Goal: Contribute content: Add original content to the website for others to see

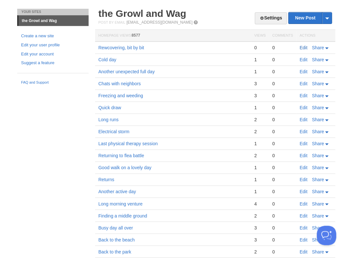
click at [301, 49] on link "Edit" at bounding box center [303, 47] width 8 height 5
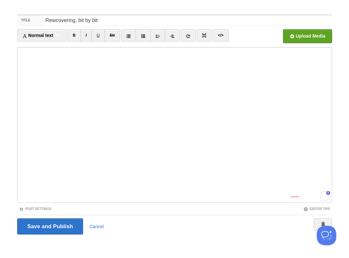
scroll to position [157, 0]
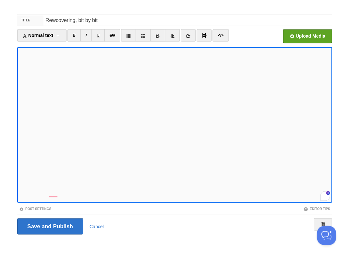
scroll to position [193, 0]
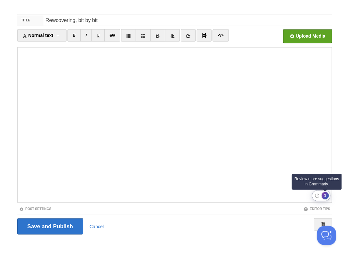
click at [323, 197] on div "1" at bounding box center [324, 195] width 7 height 7
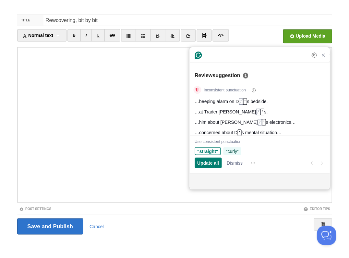
click at [231, 152] on span "“curly”" at bounding box center [232, 151] width 13 height 7
click at [209, 164] on span "Update all" at bounding box center [208, 163] width 22 height 7
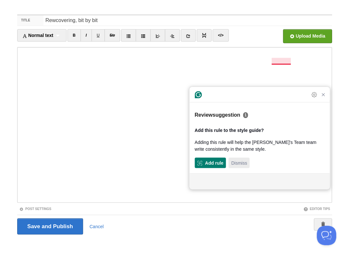
click at [237, 163] on span "Dismiss" at bounding box center [239, 163] width 16 height 7
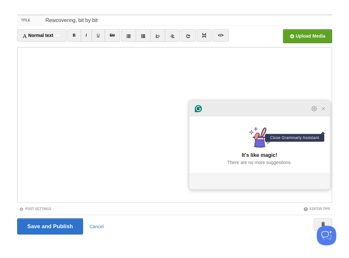
click at [324, 112] on icon "Close Grammarly Assistant" at bounding box center [323, 109] width 8 height 8
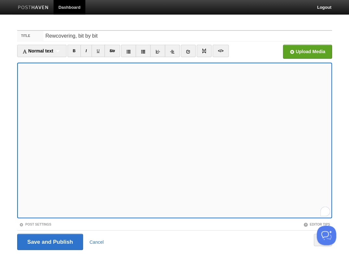
scroll to position [16, 0]
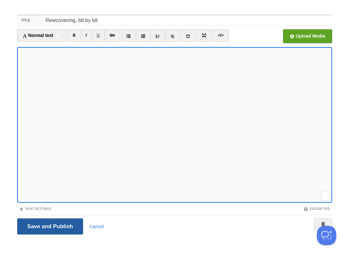
click at [49, 226] on input "Save and Publish" at bounding box center [50, 226] width 66 height 16
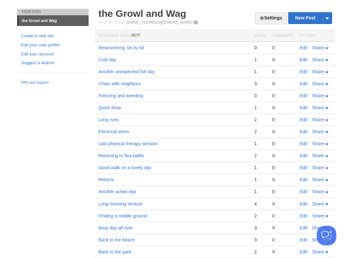
click at [304, 60] on link "Edit" at bounding box center [303, 59] width 8 height 5
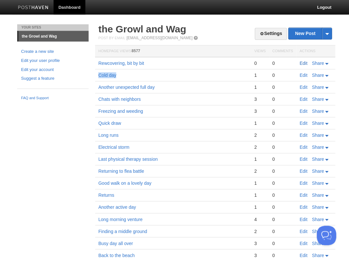
click at [302, 62] on link "Edit" at bounding box center [303, 63] width 8 height 5
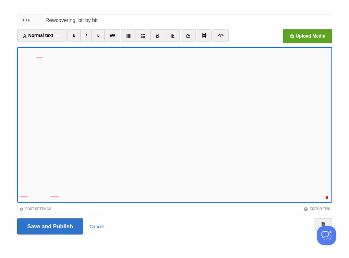
scroll to position [211, 0]
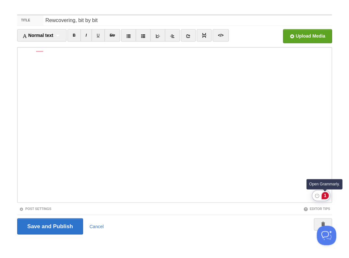
click at [323, 197] on div "1" at bounding box center [324, 195] width 7 height 7
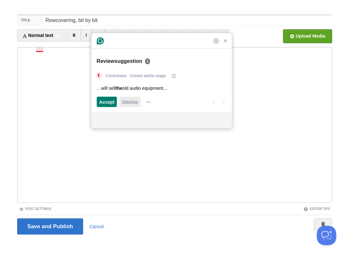
click at [127, 101] on span "Dismiss" at bounding box center [130, 102] width 16 height 7
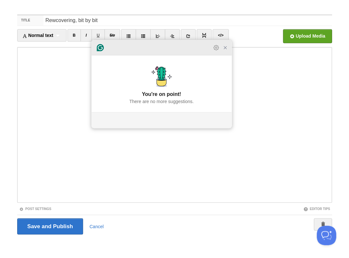
click at [224, 50] on icon "Close Grammarly Assistant" at bounding box center [224, 47] width 5 height 5
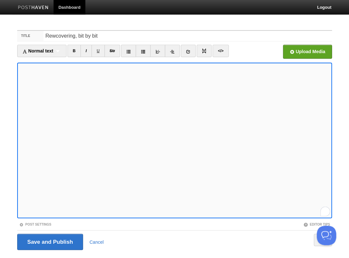
scroll to position [16, 0]
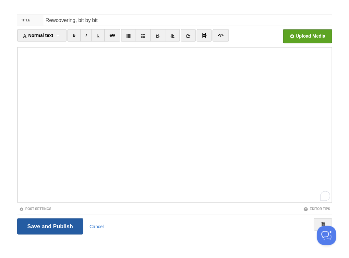
click at [53, 230] on input "Save and Publish" at bounding box center [50, 226] width 66 height 16
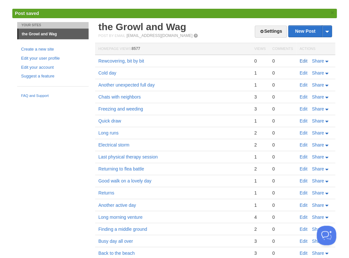
click at [301, 60] on link "Edit" at bounding box center [303, 60] width 8 height 5
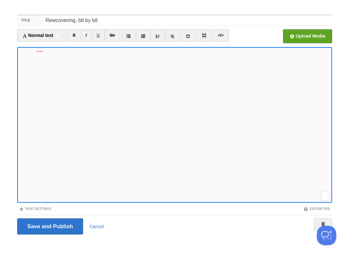
scroll to position [218, 0]
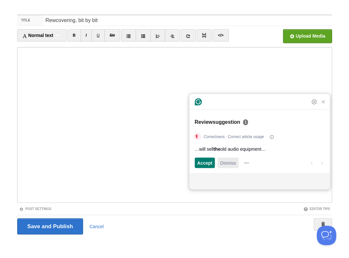
click at [228, 163] on span "Dismiss" at bounding box center [228, 163] width 16 height 7
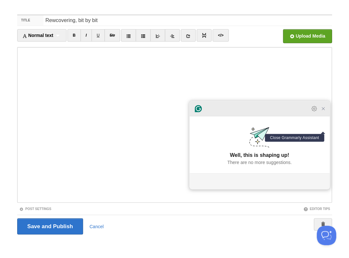
click at [323, 110] on icon "Close Grammarly Assistant" at bounding box center [323, 108] width 3 height 3
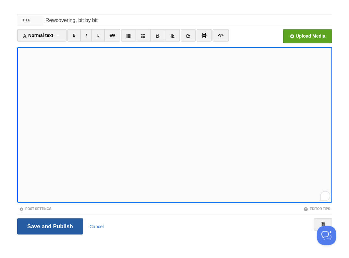
click at [49, 226] on input "Save and Publish" at bounding box center [50, 226] width 66 height 16
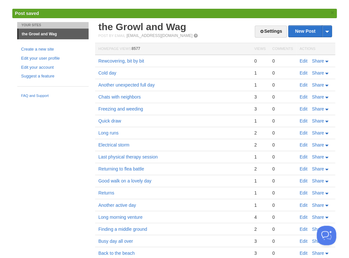
scroll to position [14, 0]
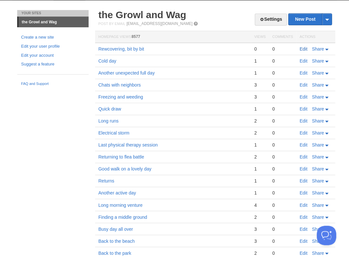
click at [299, 48] on link "Edit" at bounding box center [303, 48] width 8 height 5
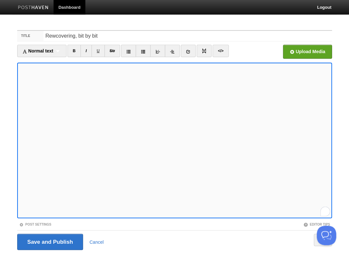
scroll to position [16, 0]
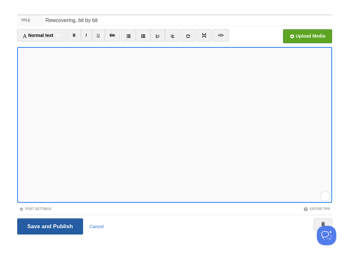
click at [49, 226] on input "Save and Publish" at bounding box center [50, 226] width 66 height 16
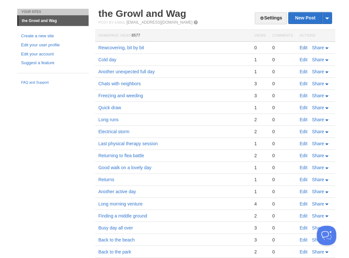
click at [300, 47] on link "Edit" at bounding box center [303, 47] width 8 height 5
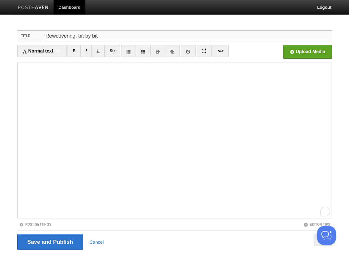
click at [56, 35] on input "Rewcovering, bit by bit" at bounding box center [187, 36] width 288 height 10
click at [108, 36] on input "Rewcovering, bit by bit" at bounding box center [187, 36] width 288 height 10
click at [51, 38] on input "Rewcovering, bit by bit" at bounding box center [187, 36] width 288 height 10
type input "Recovering, bit by bit"
click at [52, 240] on input "Save and Publish" at bounding box center [50, 242] width 66 height 16
